Goal: Information Seeking & Learning: Learn about a topic

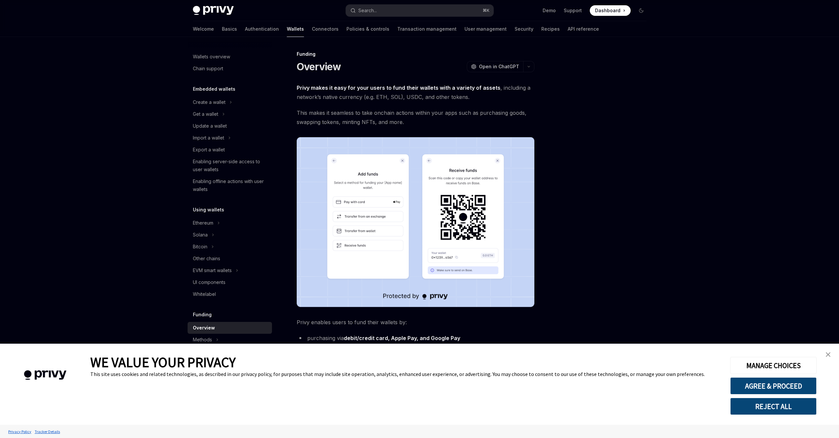
scroll to position [88, 0]
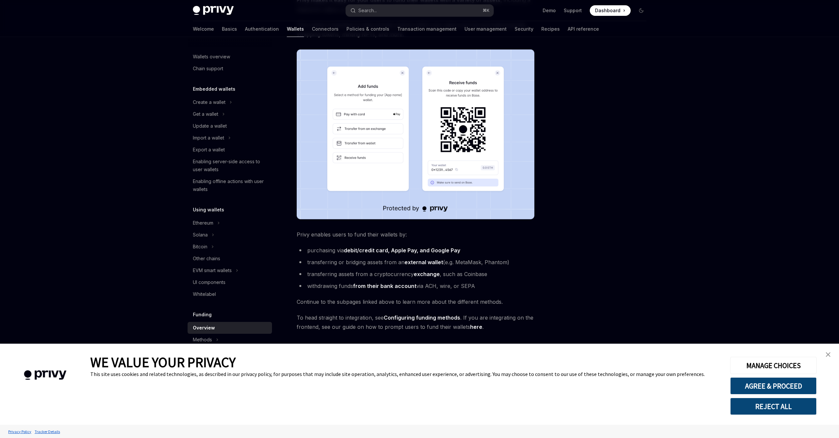
click at [826, 356] on img "close banner" at bounding box center [828, 354] width 5 height 5
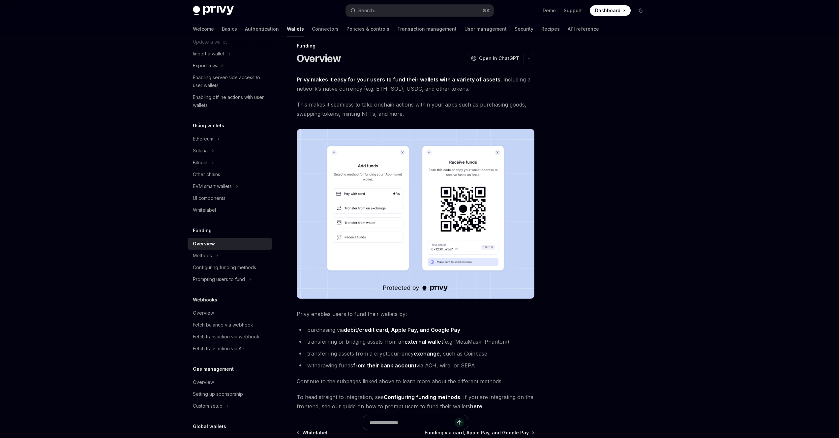
scroll to position [65, 0]
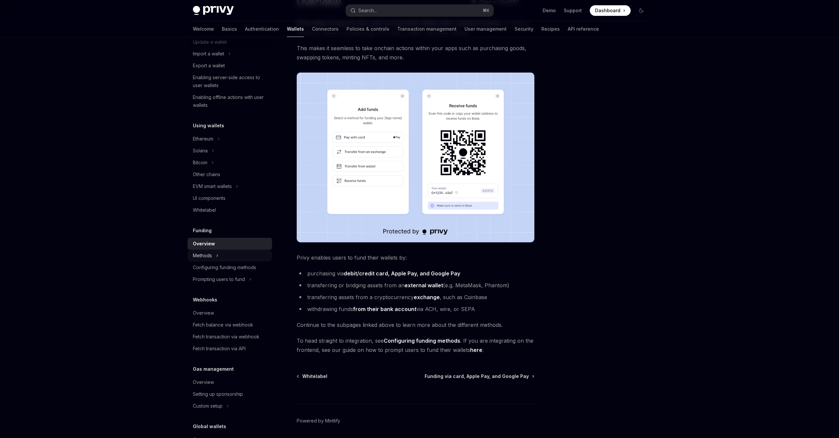
click at [216, 254] on icon at bounding box center [217, 256] width 3 height 8
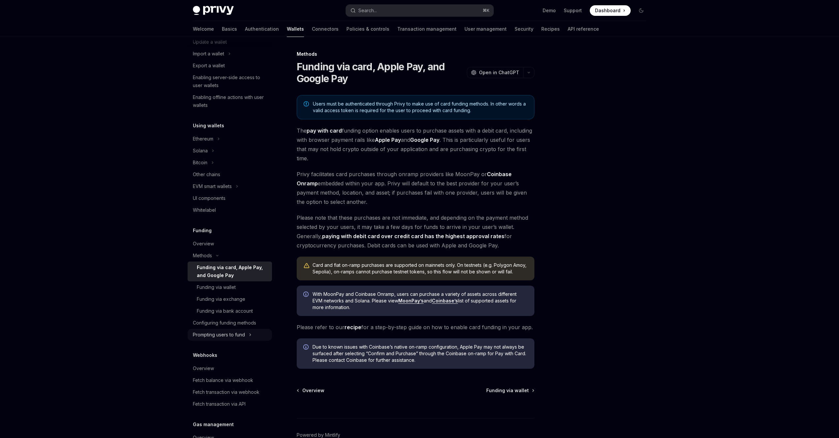
click at [233, 335] on div "Prompting users to fund" at bounding box center [219, 335] width 52 height 8
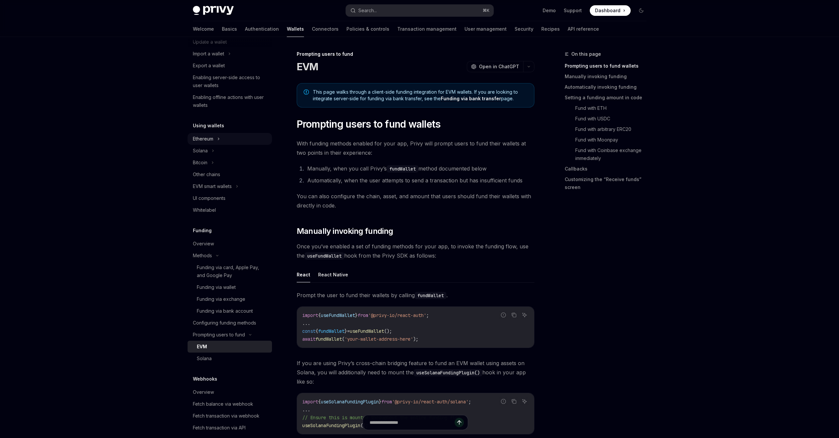
click at [221, 137] on div "Ethereum" at bounding box center [230, 139] width 84 height 12
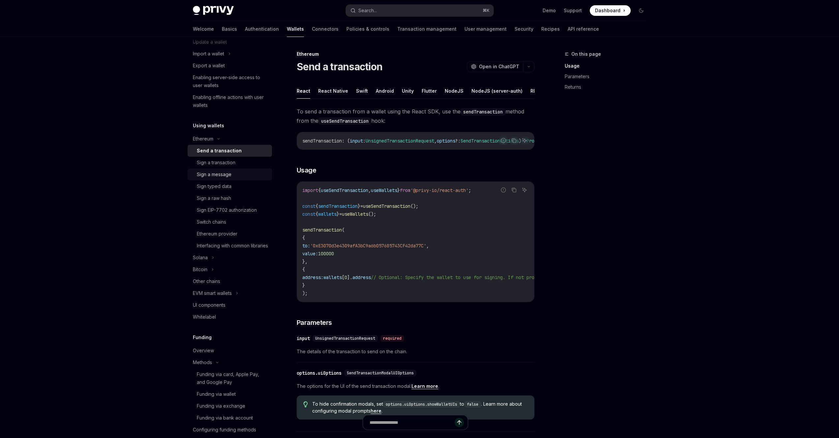
click at [217, 175] on div "Sign a message" at bounding box center [214, 175] width 35 height 8
type textarea "*"
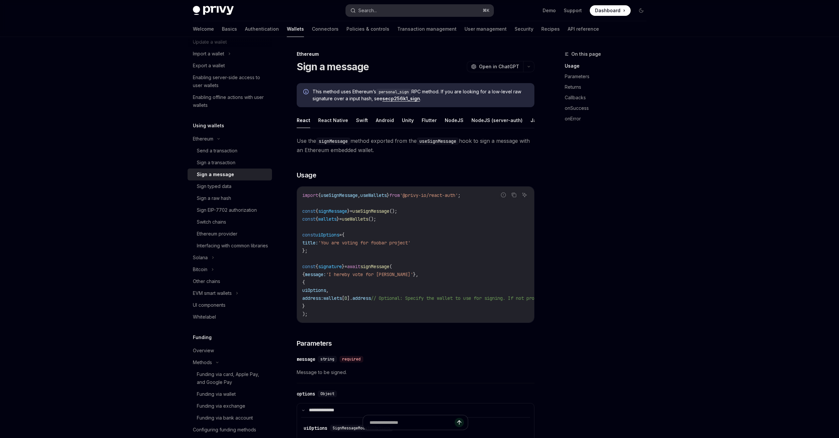
click at [389, 7] on button "Search... ⌘ K" at bounding box center [420, 11] width 148 height 12
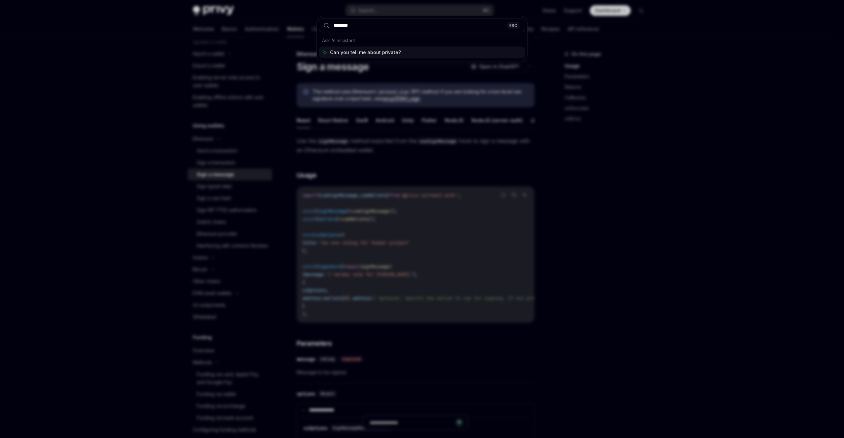
type input "*******"
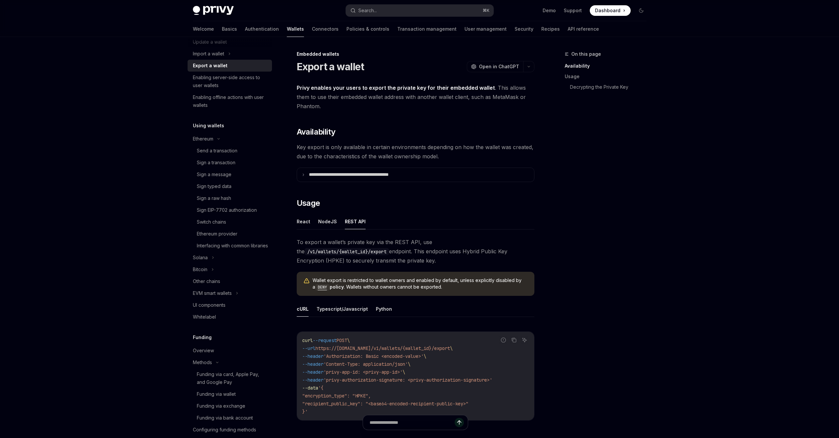
click at [366, 66] on div "Export a wallet OpenAI Open in ChatGPT" at bounding box center [416, 67] width 238 height 12
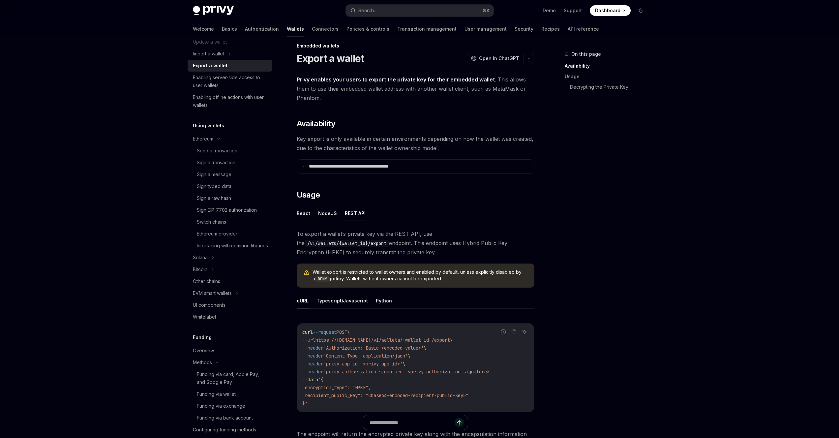
scroll to position [17, 0]
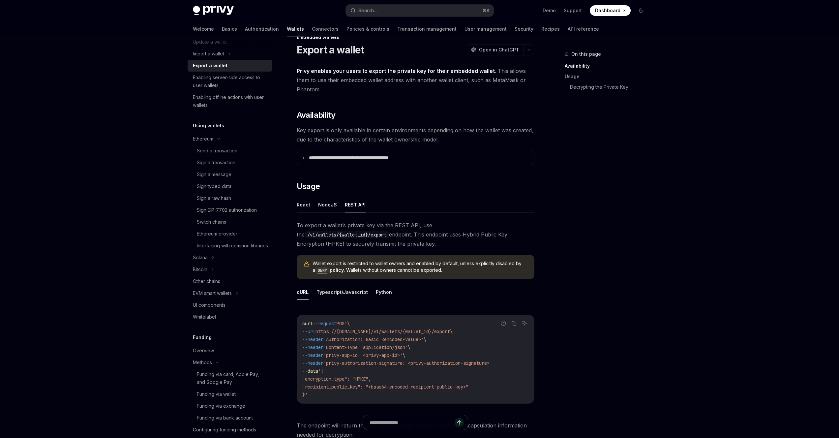
click at [317, 51] on h1 "Export a wallet" at bounding box center [331, 50] width 68 height 12
click at [204, 68] on div "Export a wallet" at bounding box center [210, 66] width 35 height 8
type textarea "*"
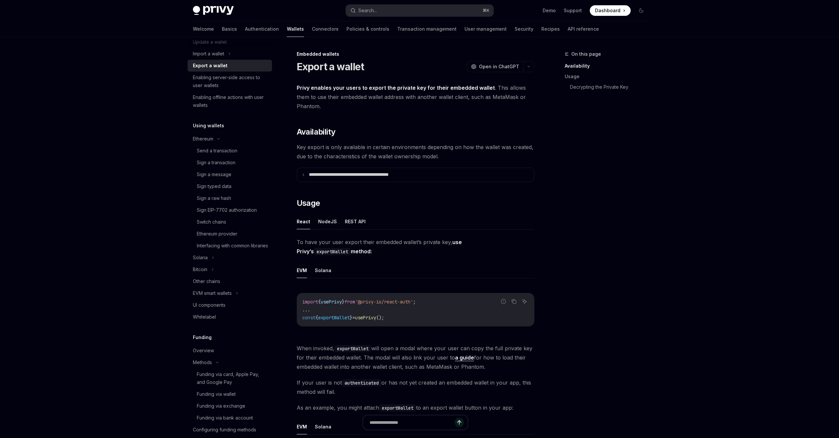
click at [332, 61] on h1 "Export a wallet" at bounding box center [331, 67] width 68 height 12
click at [368, 72] on div "Export a wallet OpenAI Open in ChatGPT" at bounding box center [416, 67] width 238 height 12
click at [317, 54] on div "Embedded wallets" at bounding box center [416, 54] width 238 height 7
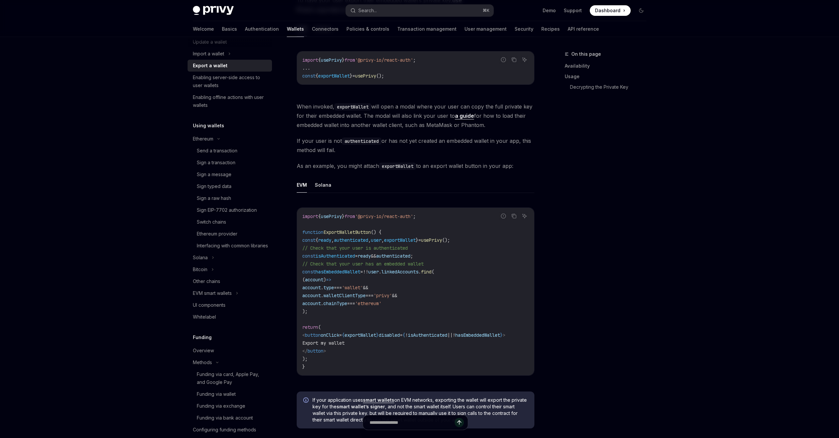
scroll to position [512, 0]
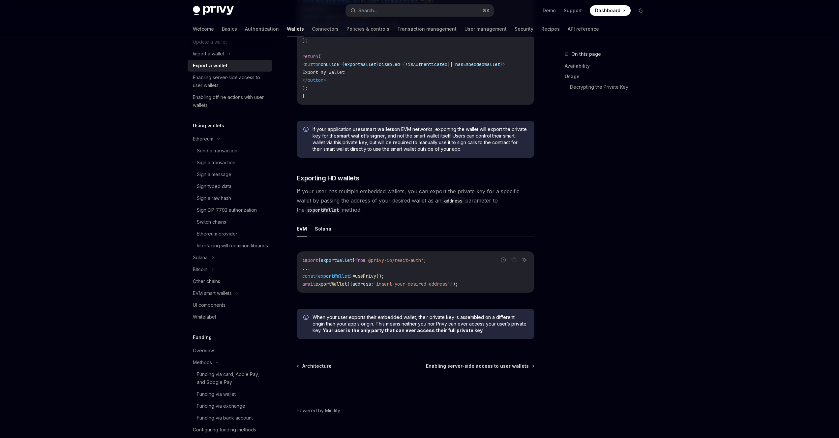
click at [378, 132] on link "smart wallets" at bounding box center [378, 129] width 31 height 6
